Goal: Transaction & Acquisition: Download file/media

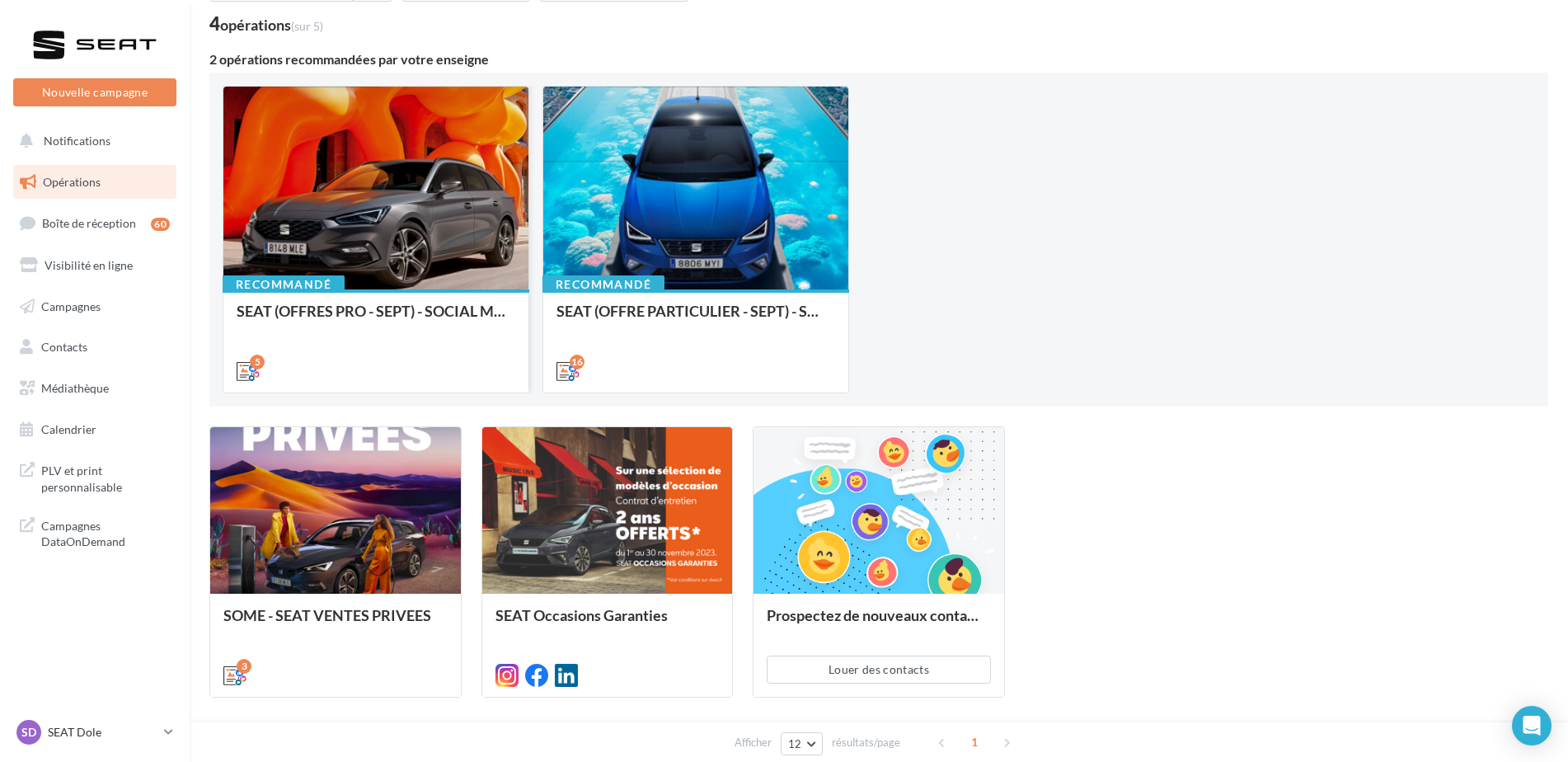
scroll to position [177, 0]
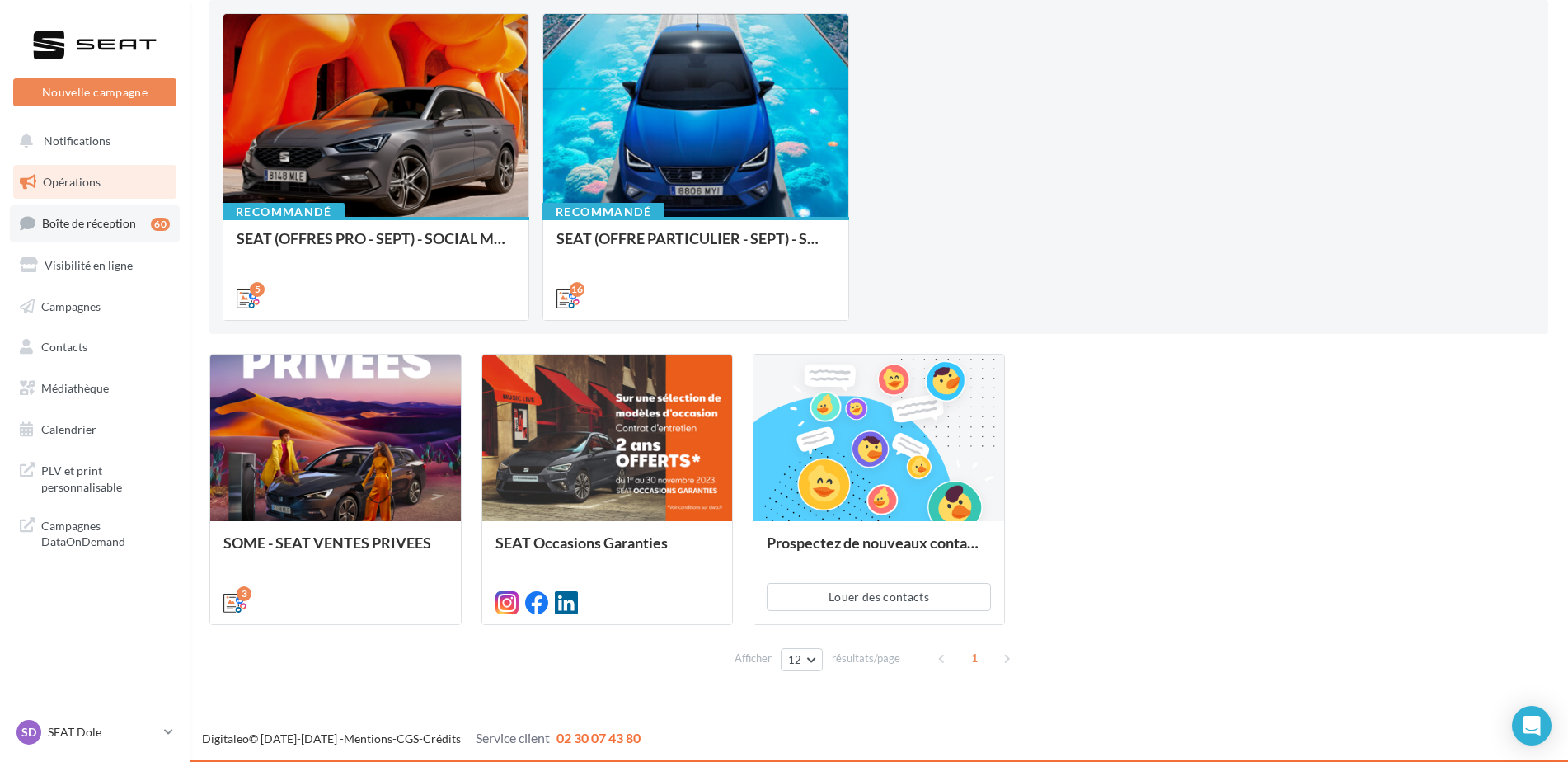
click at [119, 226] on span "Boîte de réception" at bounding box center [89, 223] width 94 height 14
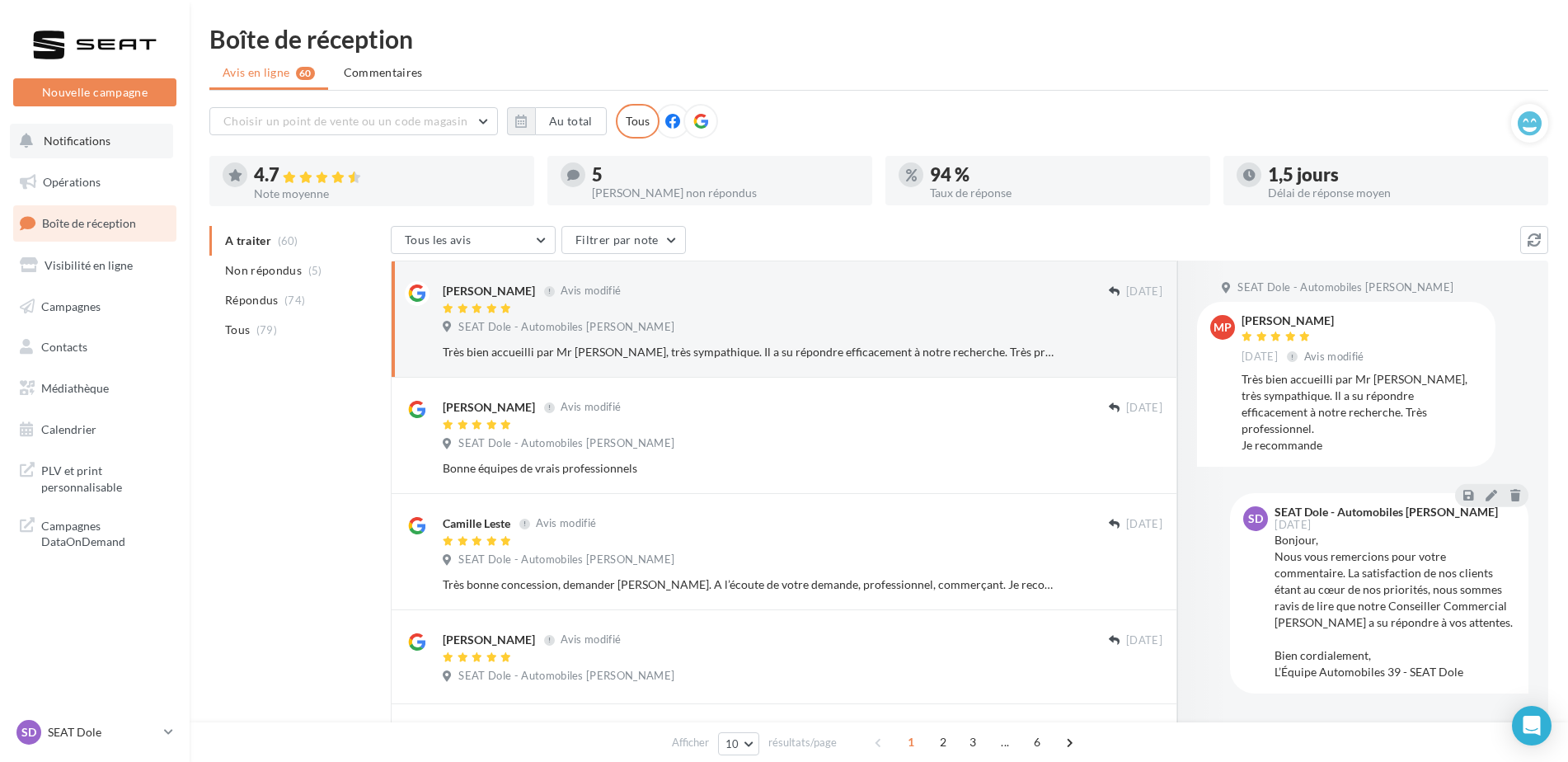
click at [84, 134] on span "Notifications" at bounding box center [77, 140] width 66 height 14
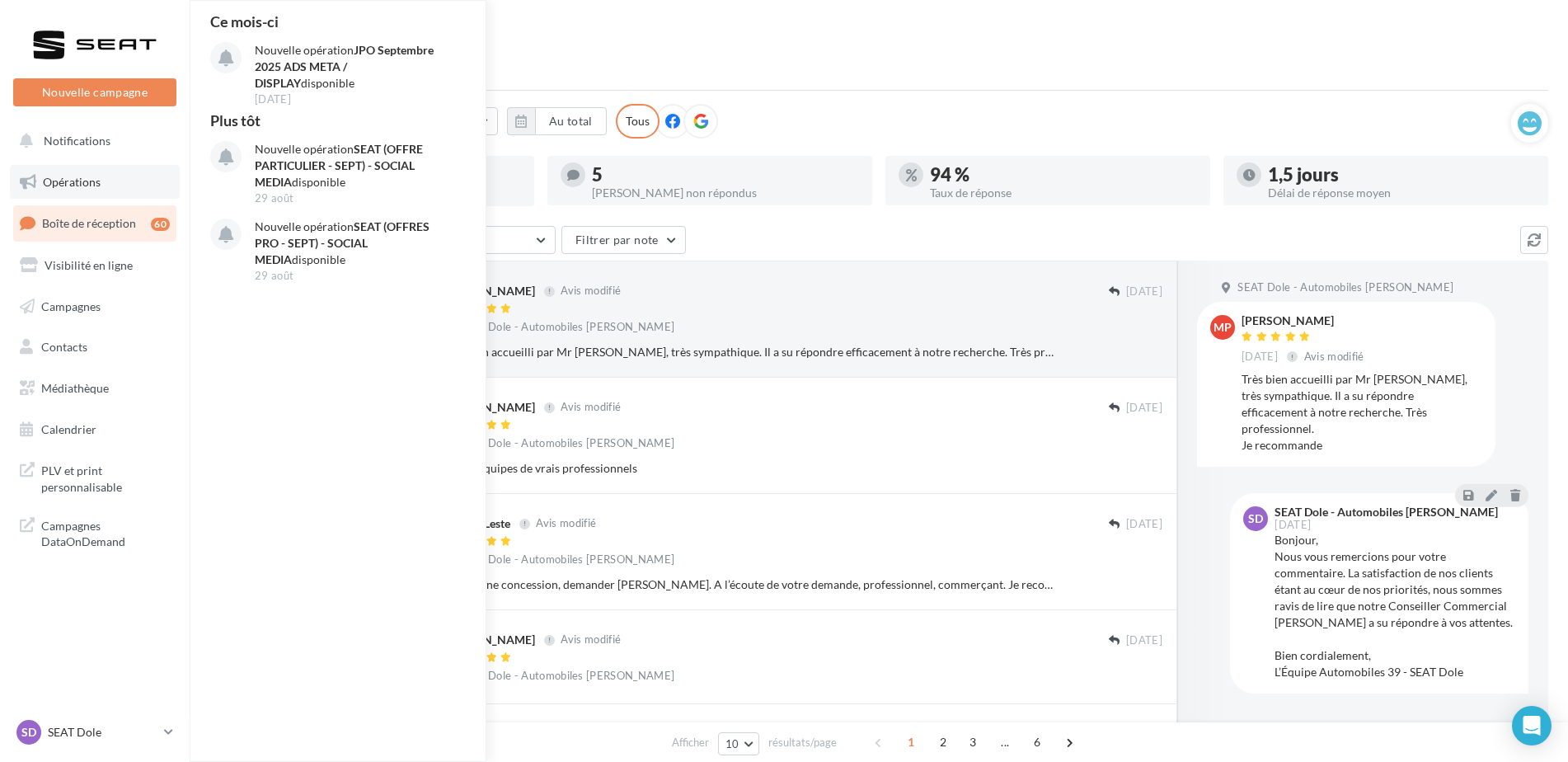
click at [60, 166] on link "Opérations" at bounding box center [95, 182] width 170 height 35
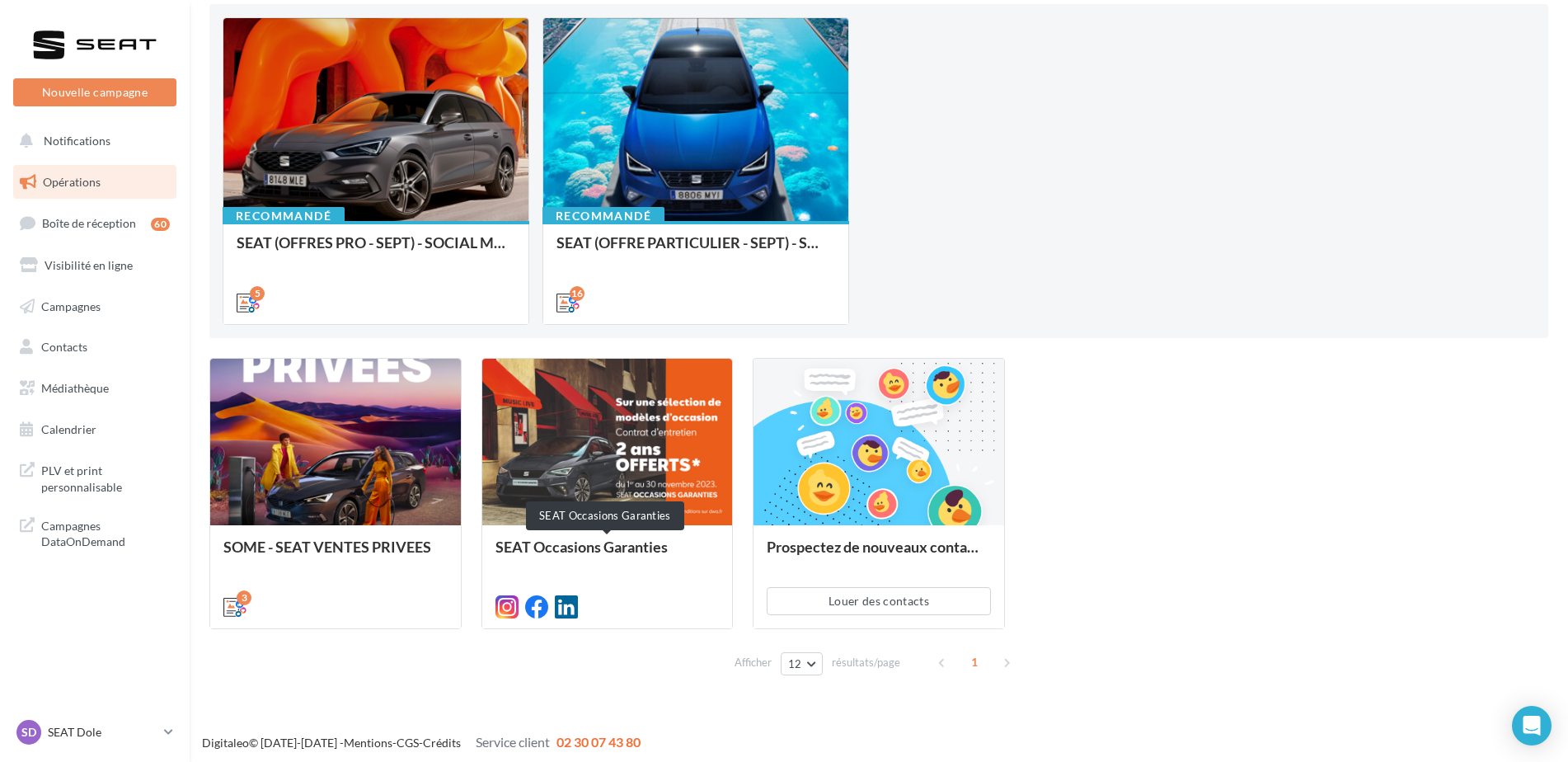
scroll to position [177, 0]
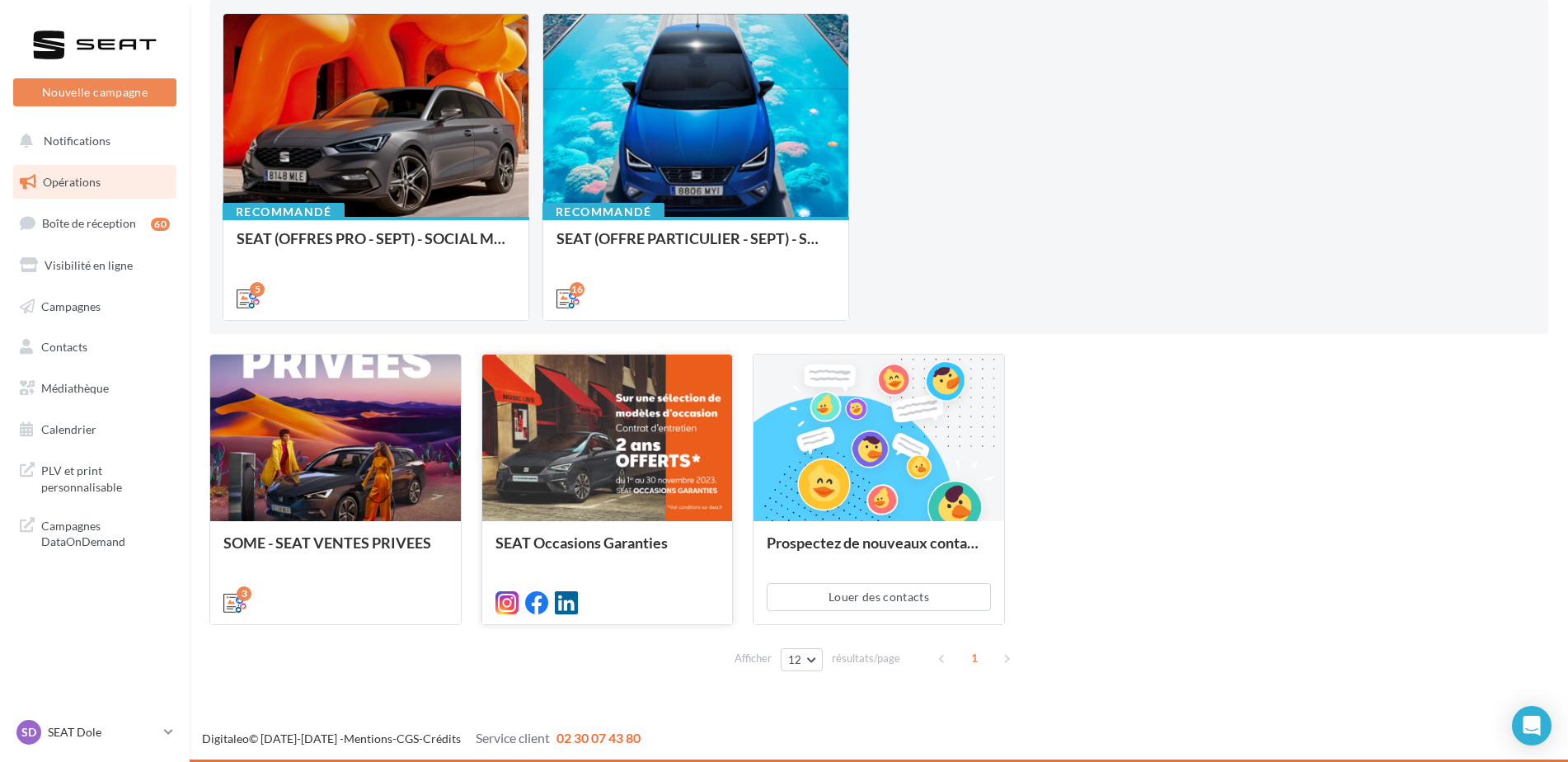
click at [660, 396] on div at bounding box center [608, 439] width 251 height 169
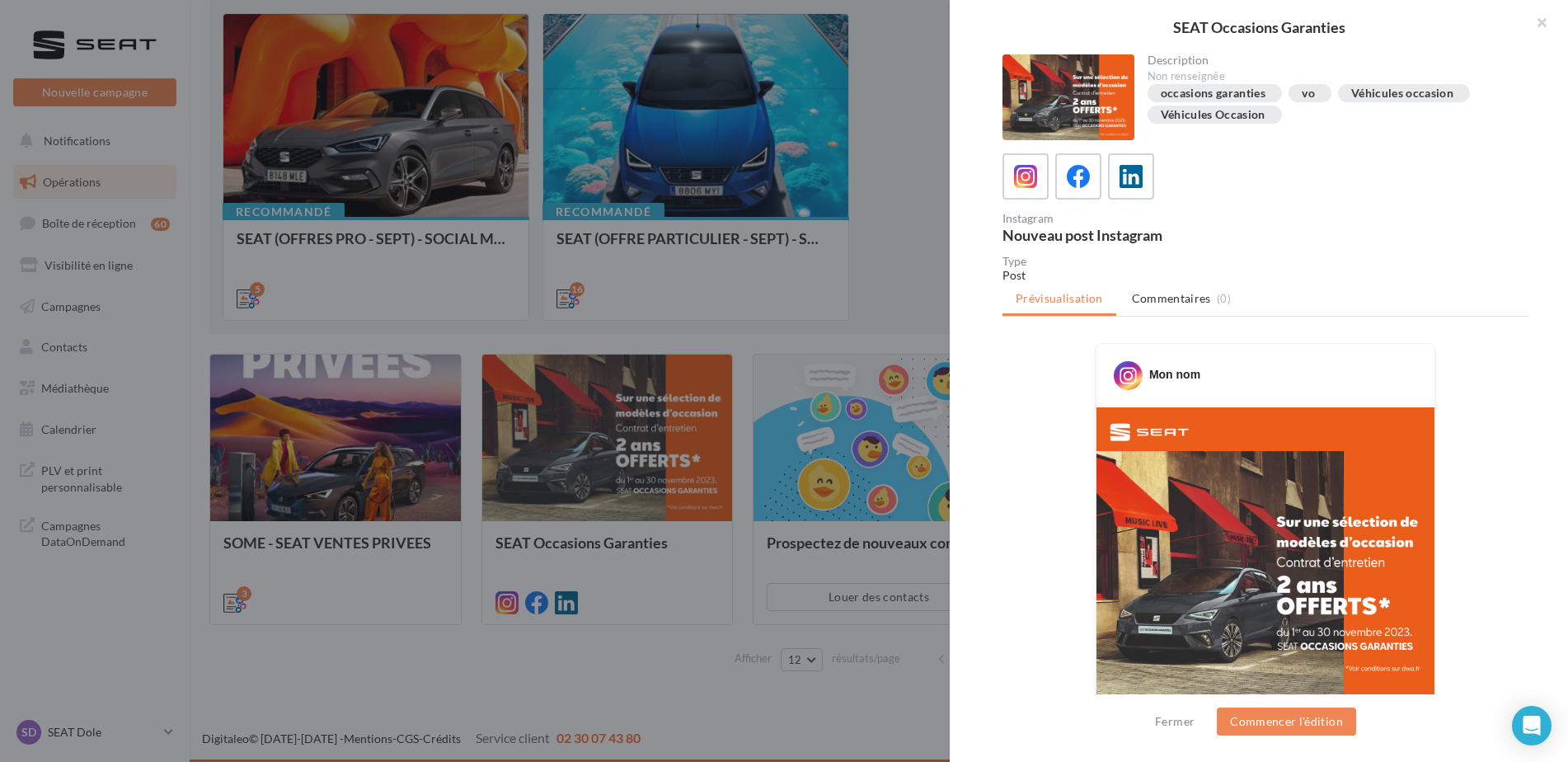
click at [210, 692] on div "SEAT Occasions Garanties Description Non renseignée occasions garanties vo Véhi…" at bounding box center [878, 692] width 1339 height 0
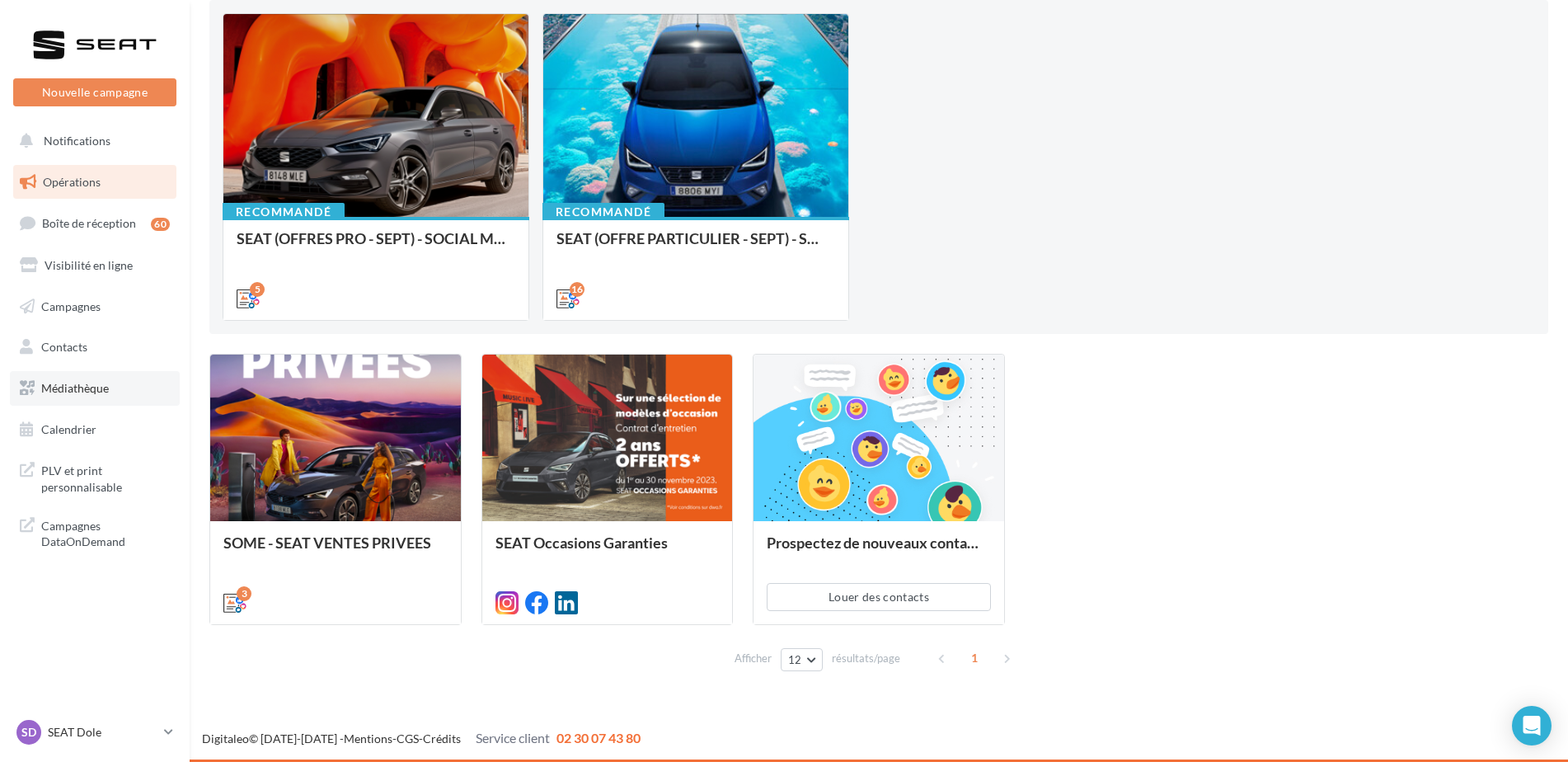
click at [91, 388] on span "Médiathèque" at bounding box center [75, 388] width 67 height 14
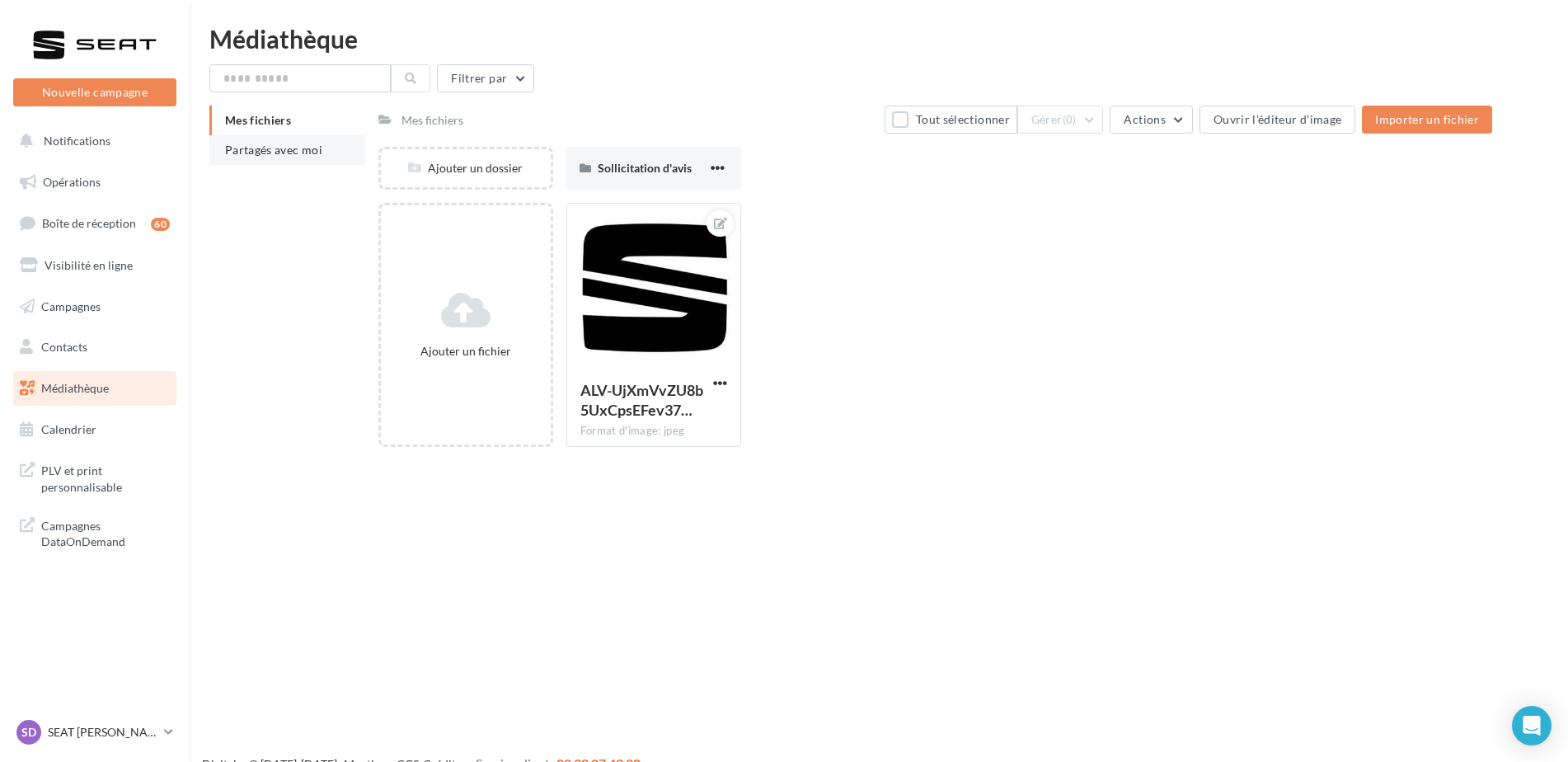
click at [266, 157] on li "Partagés avec moi" at bounding box center [287, 151] width 156 height 30
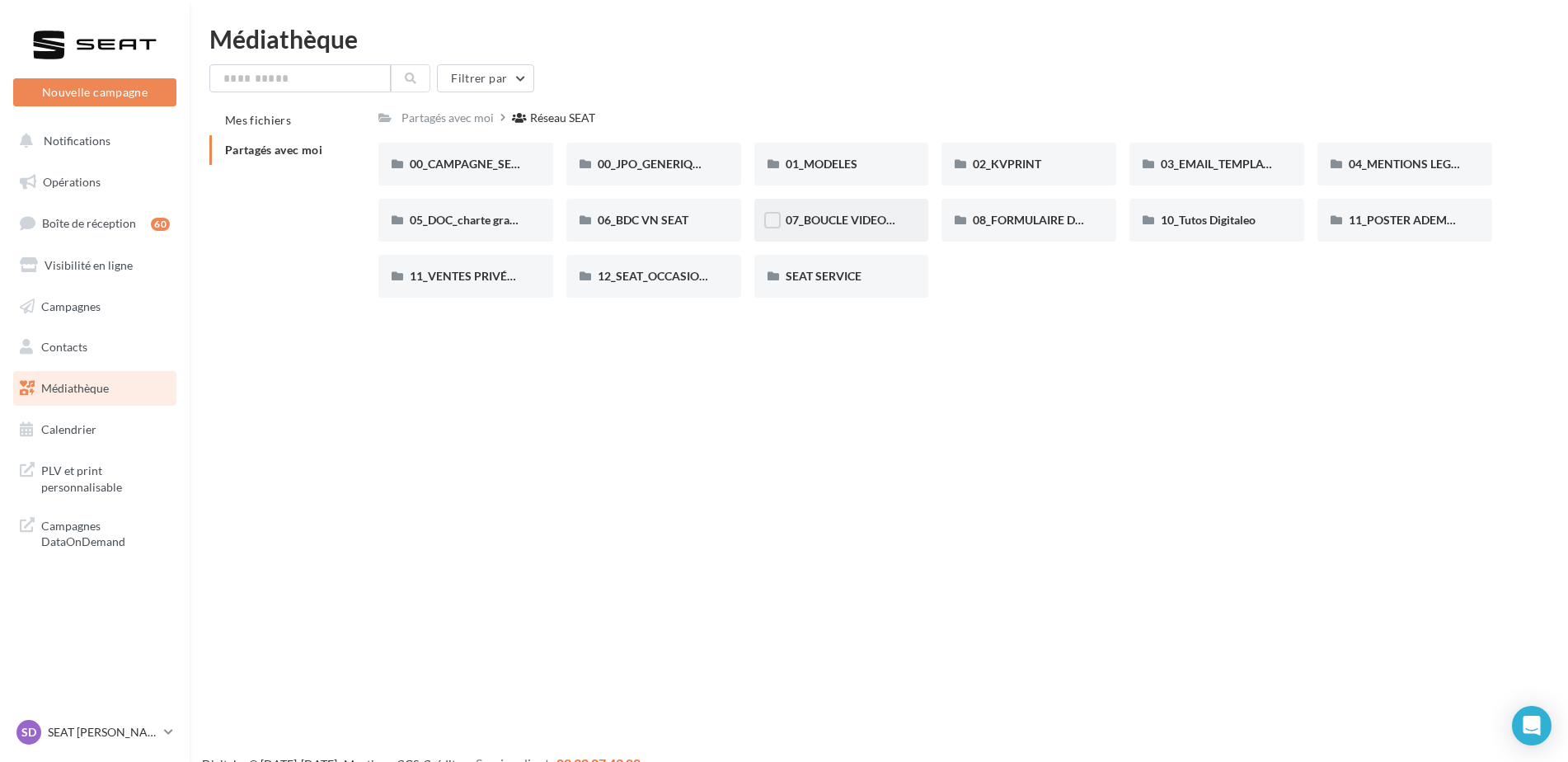
click at [886, 212] on div "07_BOUCLE VIDEO ECRAN SHOWROOM" at bounding box center [842, 221] width 112 height 17
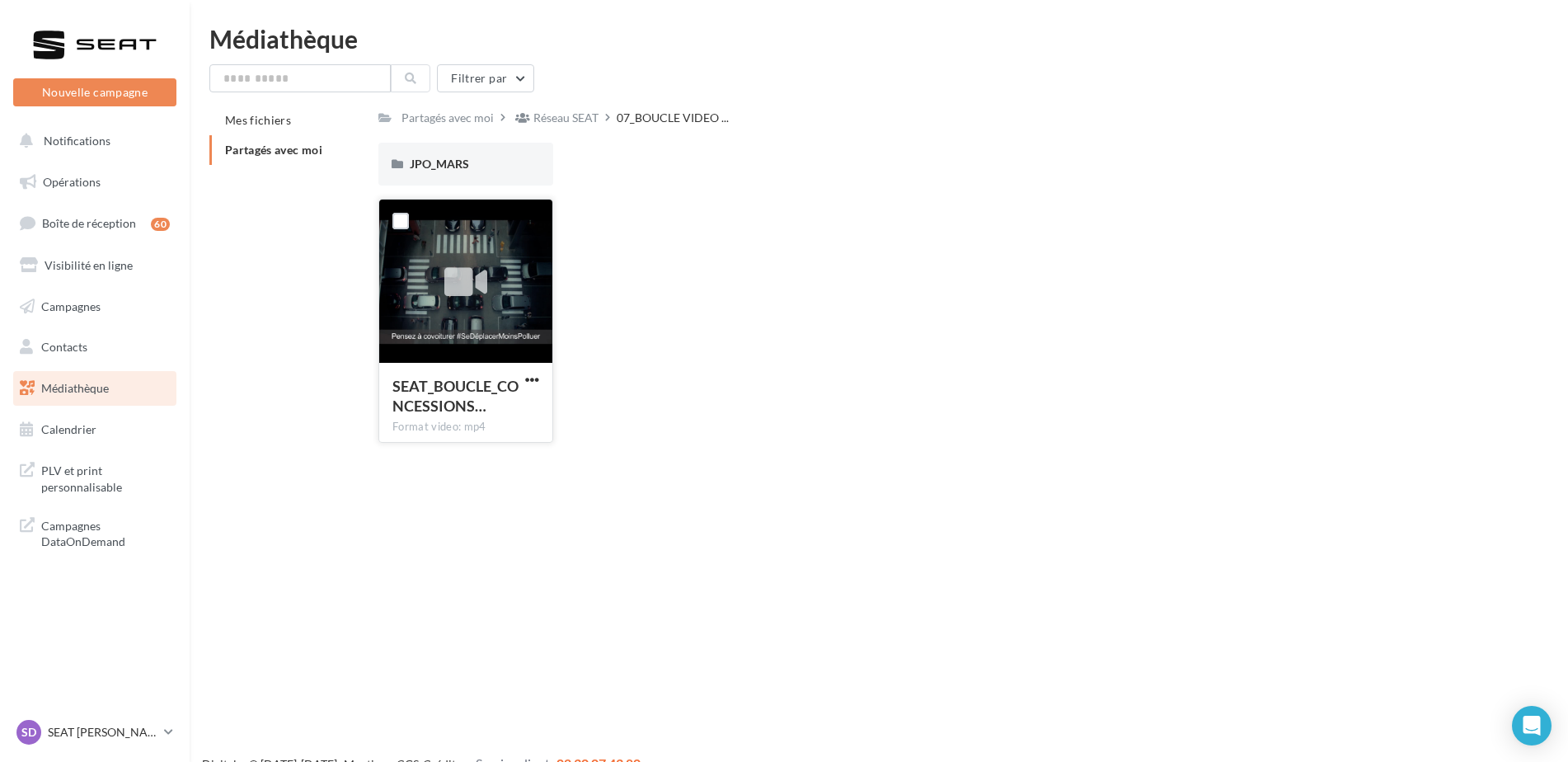
click at [541, 387] on button "button" at bounding box center [532, 381] width 21 height 17
click at [508, 407] on button "Télécharger" at bounding box center [460, 413] width 165 height 43
click at [579, 117] on div "Réseau SEAT" at bounding box center [566, 118] width 65 height 17
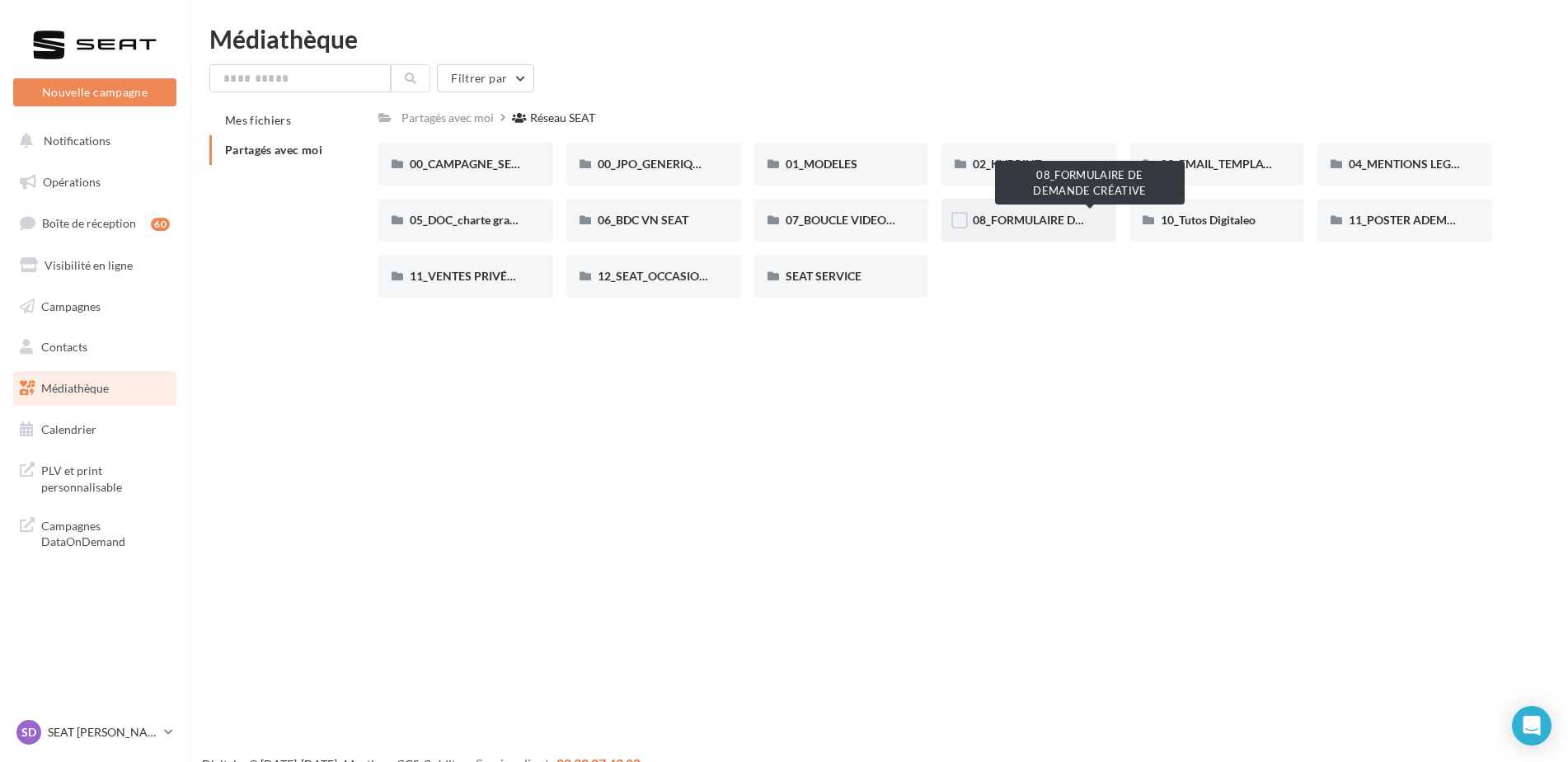
click at [1067, 220] on span "08_FORMULAIRE DE DEMANDE CRÉATIVE" at bounding box center [1085, 219] width 225 height 14
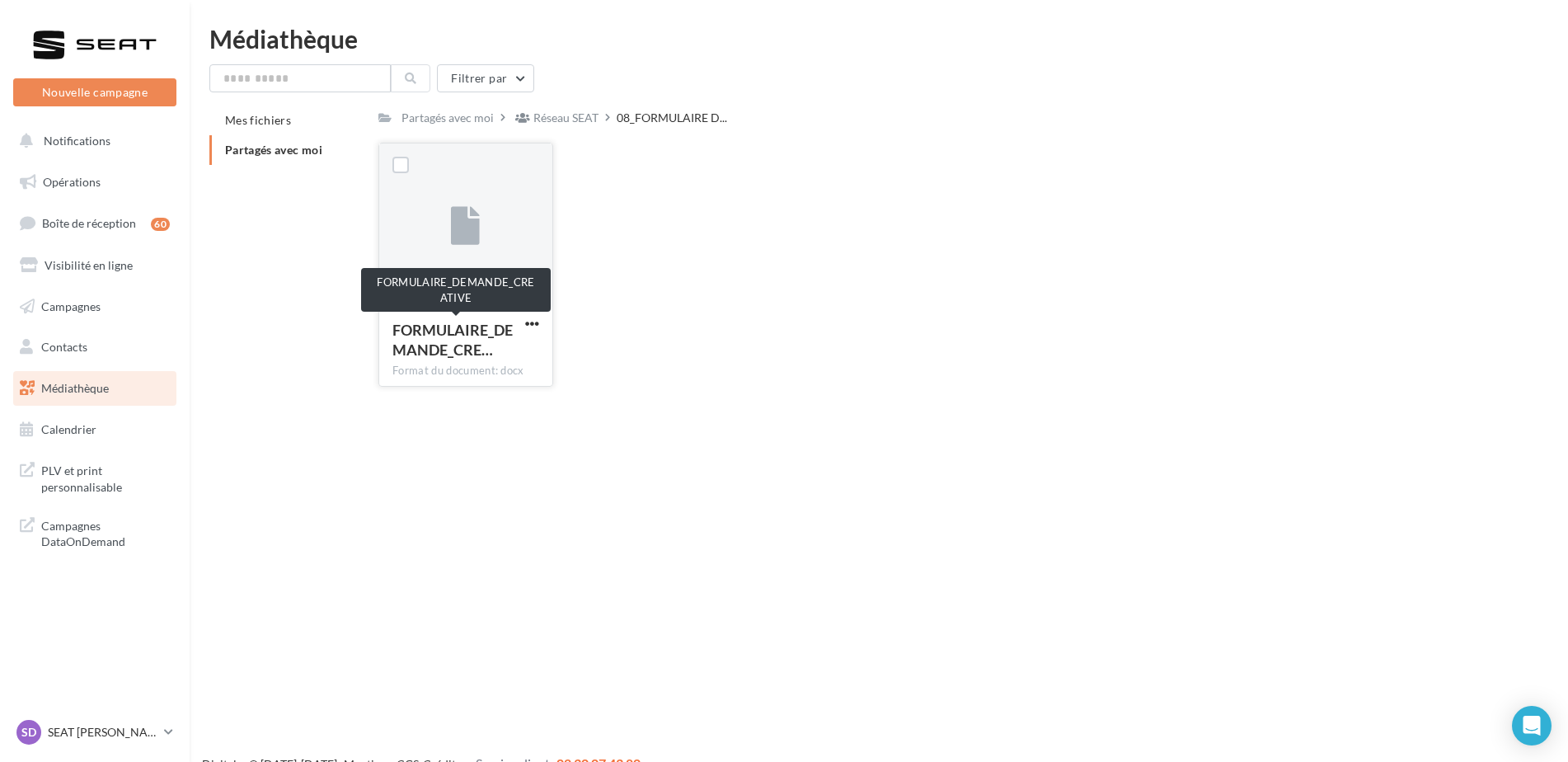
click at [503, 329] on span "FORMULAIRE_DEMANDE_CRE…" at bounding box center [453, 340] width 121 height 38
click at [529, 315] on div at bounding box center [532, 324] width 21 height 17
click at [536, 316] on span "button" at bounding box center [531, 323] width 14 height 14
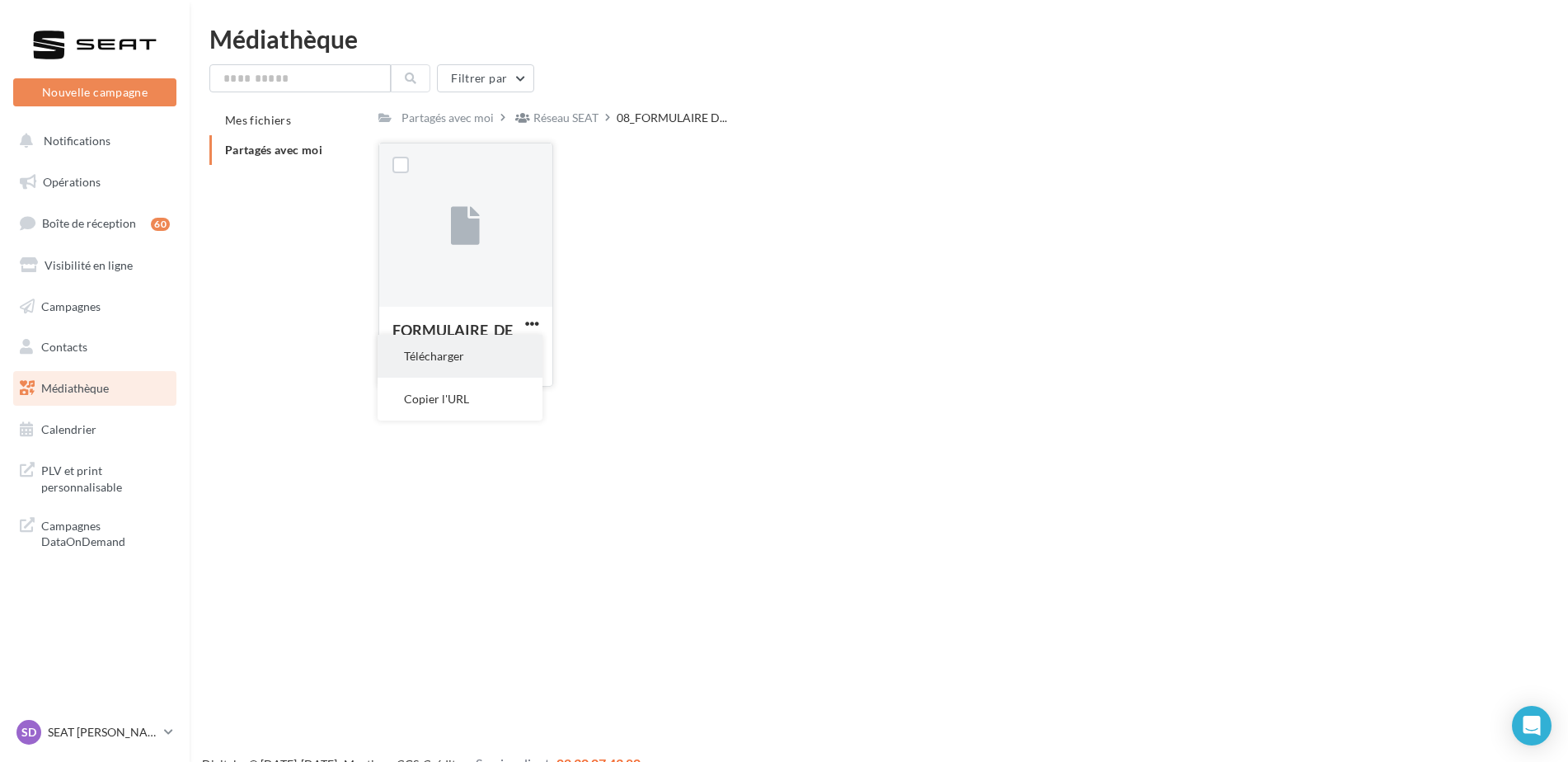
click at [485, 367] on button "Télécharger" at bounding box center [460, 357] width 165 height 43
click at [98, 720] on link "SD SEAT Dole SEAT-CHOISEY" at bounding box center [94, 732] width 164 height 31
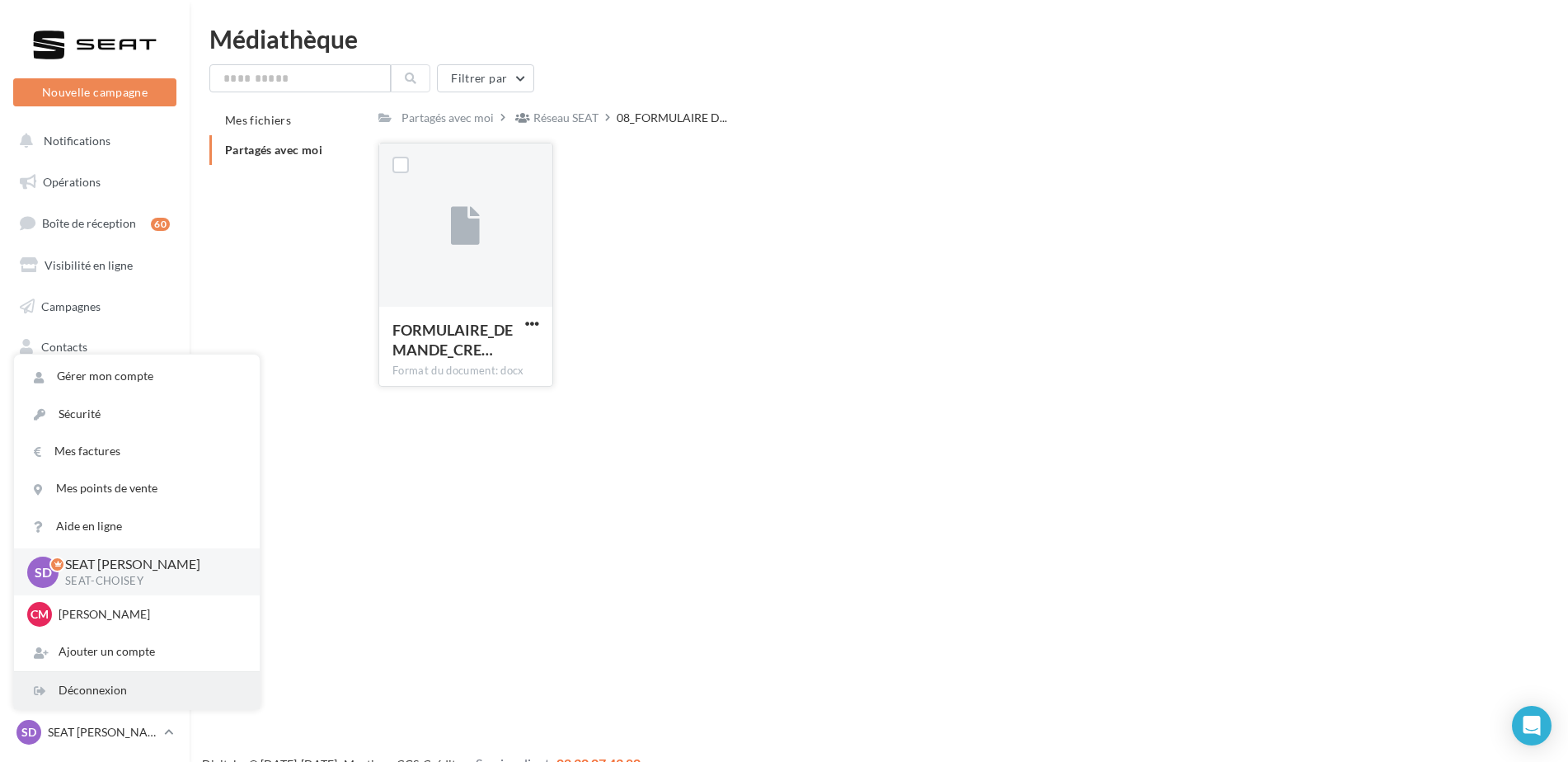
click at [122, 687] on div "Déconnexion" at bounding box center [137, 691] width 246 height 37
